Goal: Information Seeking & Learning: Learn about a topic

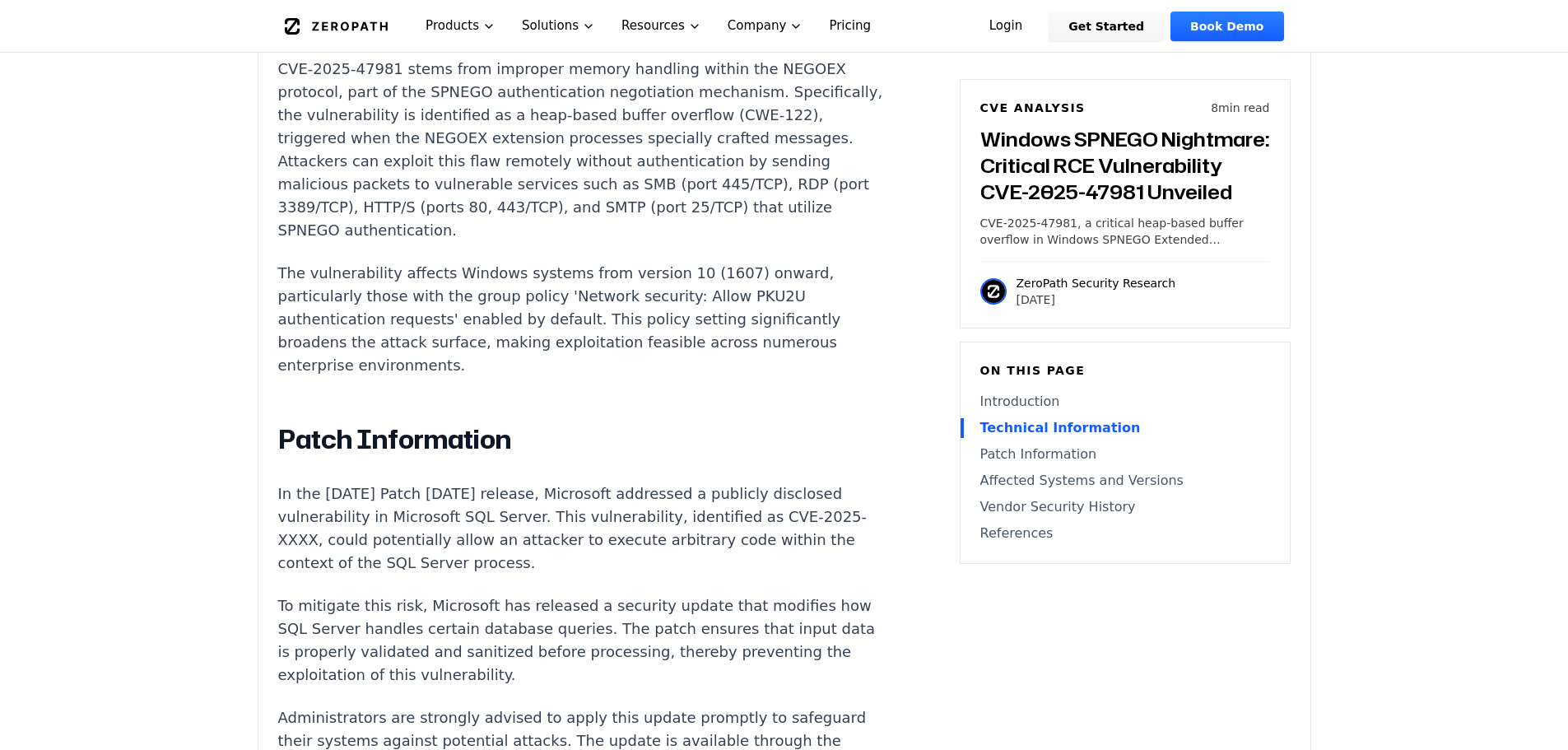
scroll to position [1564, 0]
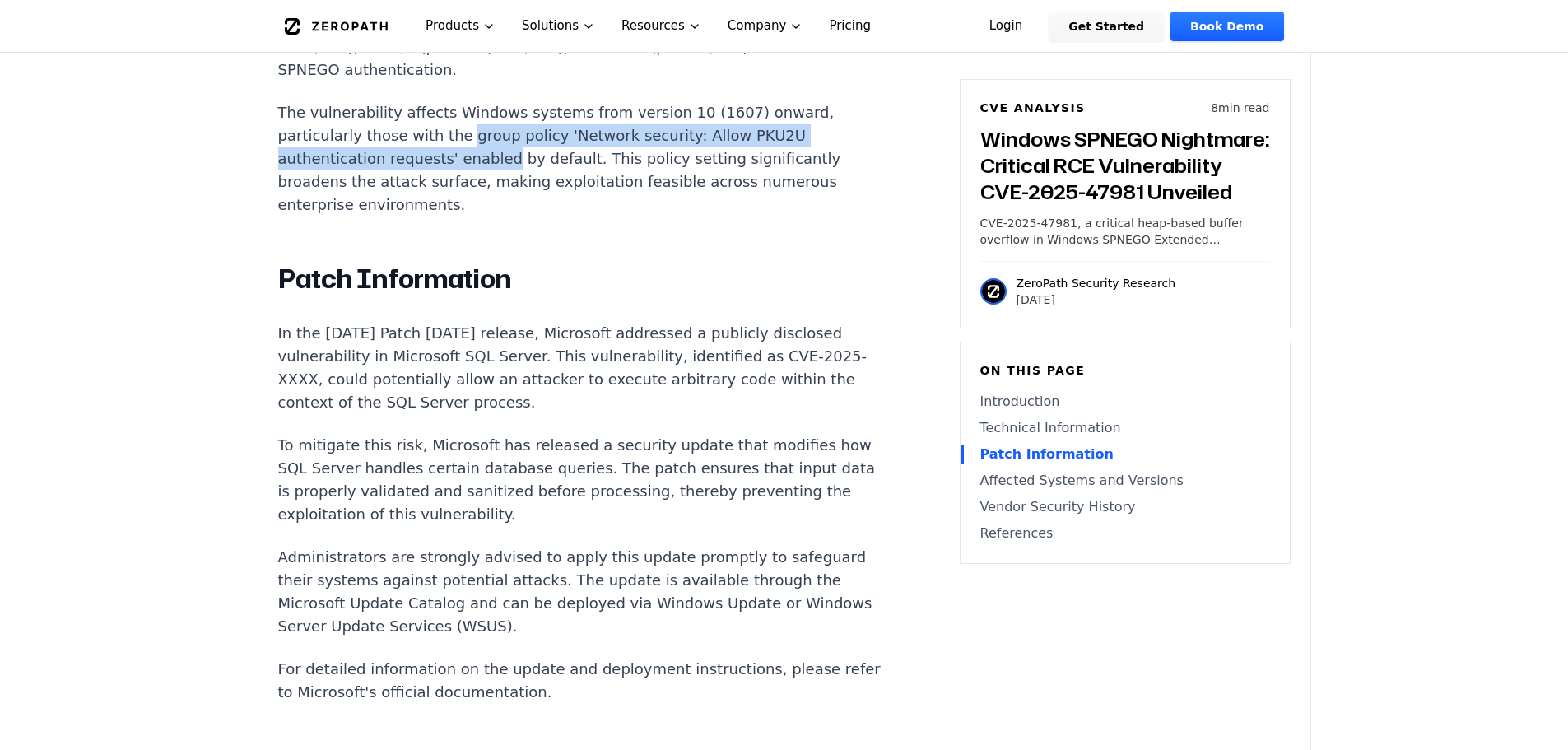
drag, startPoint x: 453, startPoint y: 94, endPoint x: 491, endPoint y: 124, distance: 48.4
click at [491, 124] on p "The vulnerability affects Windows systems from version 10 (1607) onward, partic…" at bounding box center [584, 159] width 612 height 116
copy p "group policy 'Network security: Allow PKU2U authentication requests' enabled"
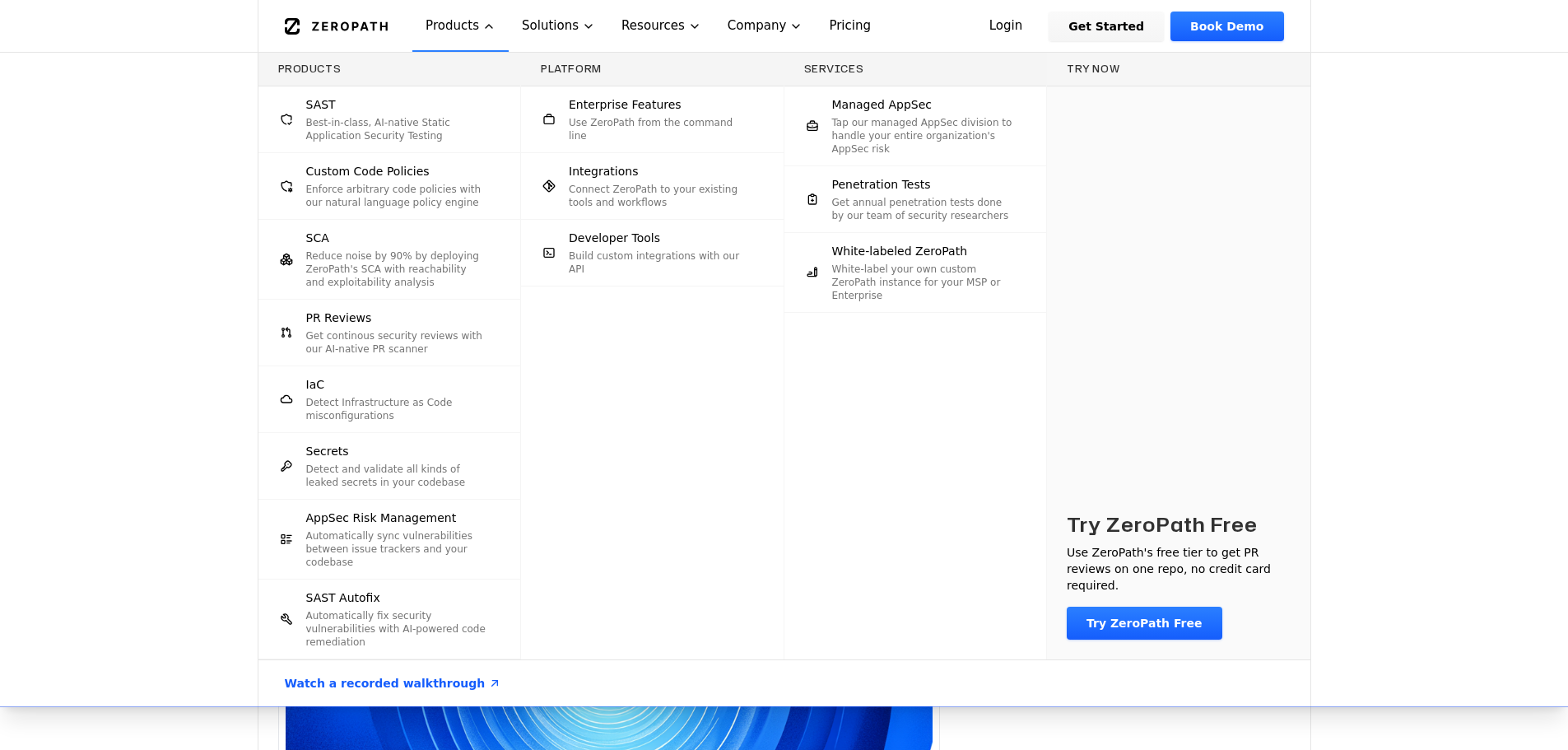
scroll to position [0, 0]
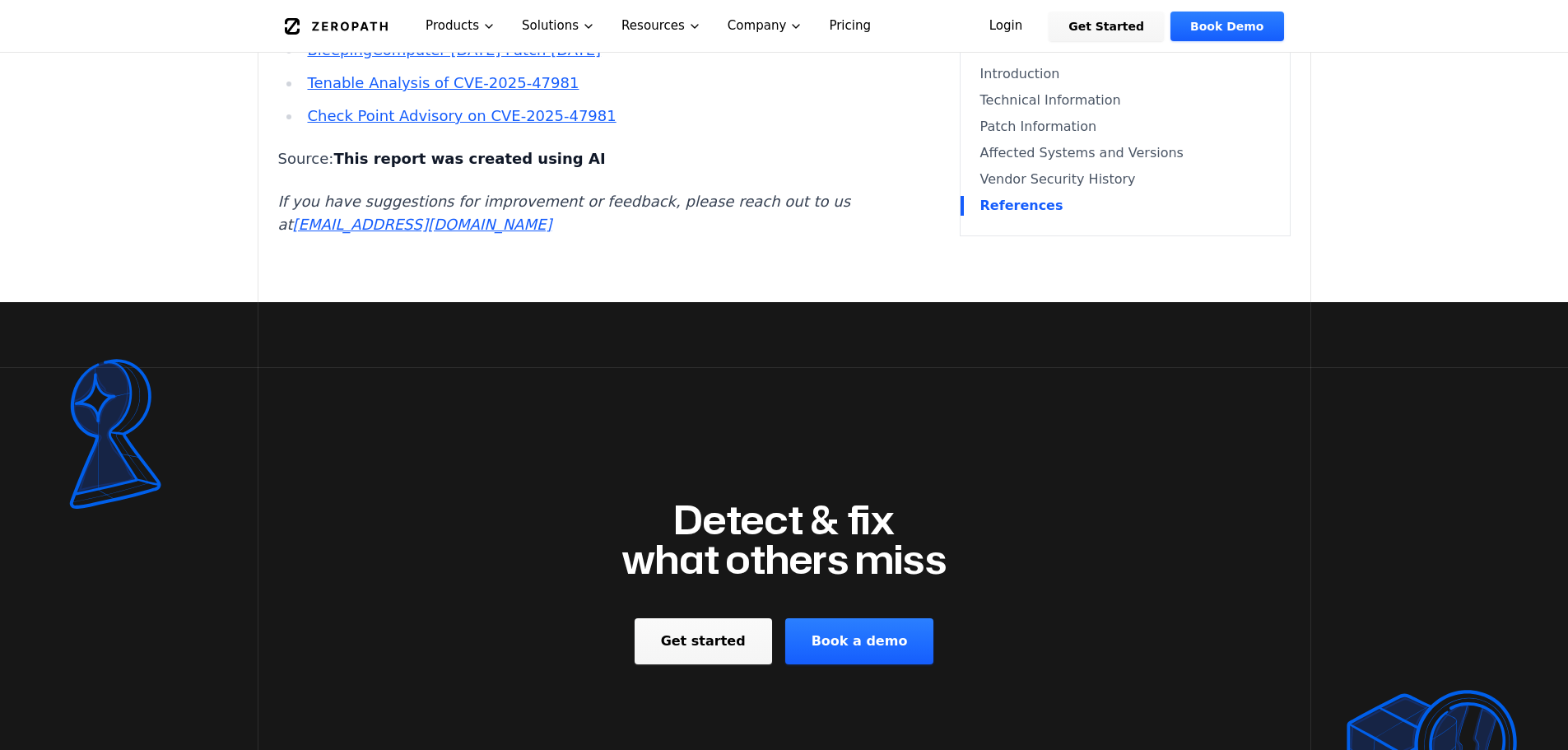
scroll to position [2964, 0]
